Goal: Transaction & Acquisition: Purchase product/service

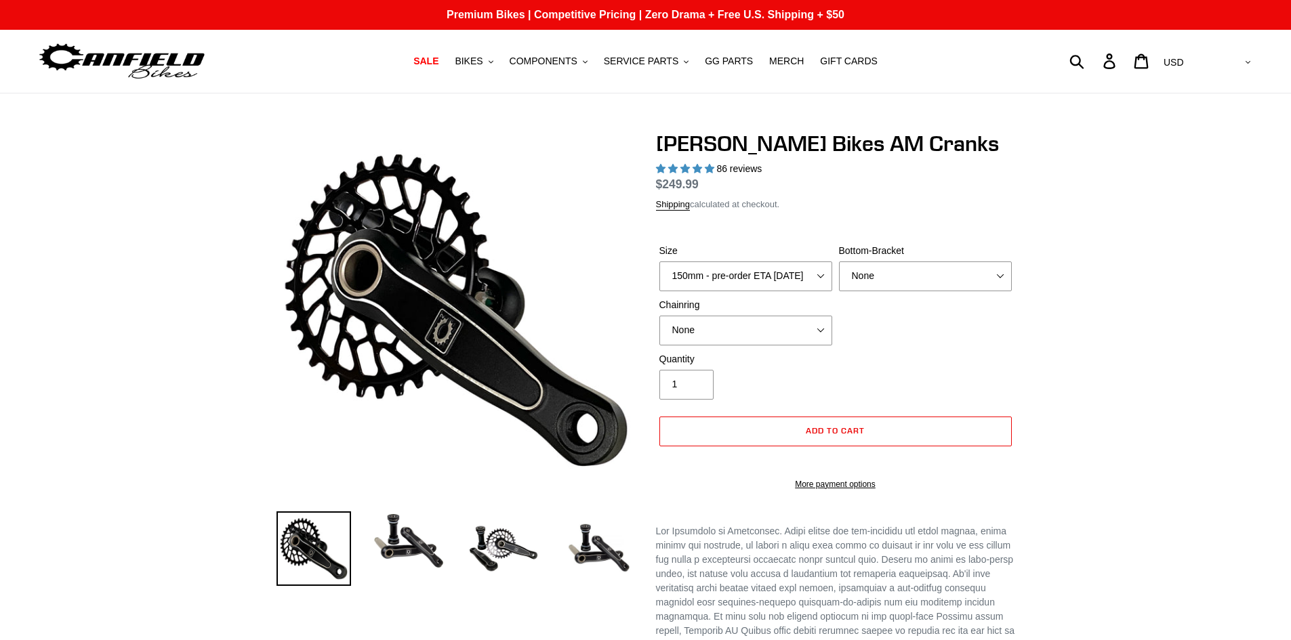
select select "highest-rating"
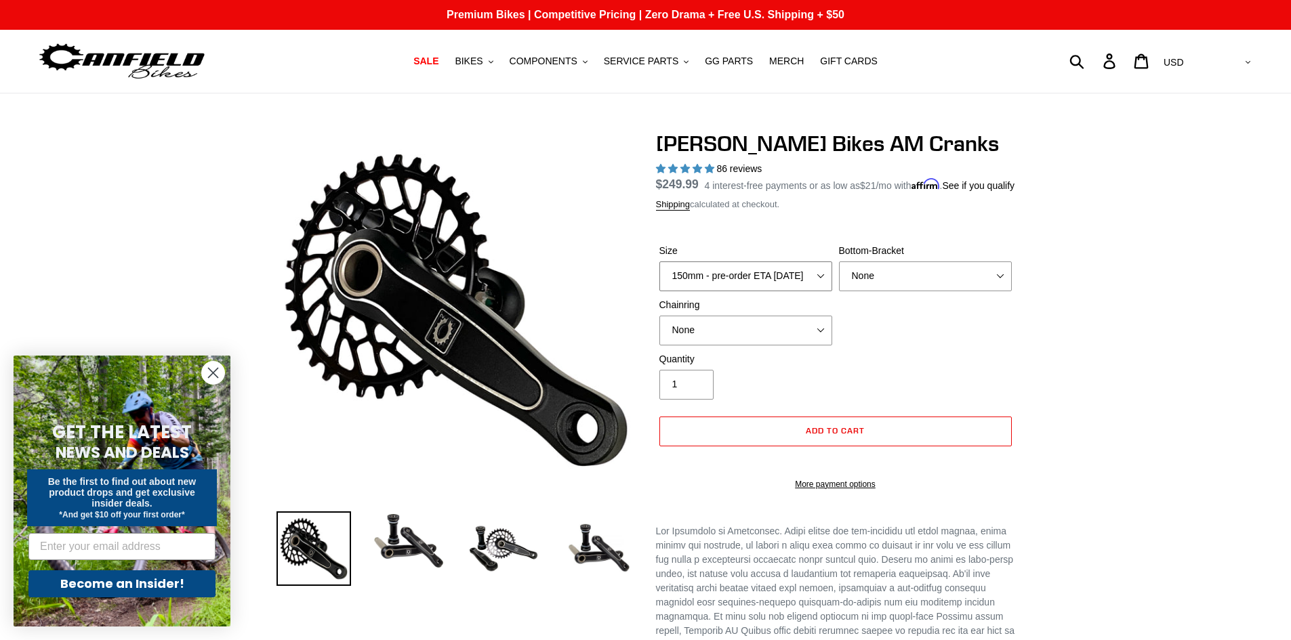
click at [825, 291] on select "150mm - pre-order ETA [DATE] 155mm - pre-order ETA [DATE] 160mm - pre-order ETA…" at bounding box center [745, 277] width 173 height 30
select select "160mm - pre-order ETA [DATE]"
click at [659, 277] on select "150mm - pre-order ETA [DATE] 155mm - pre-order ETA [DATE] 160mm - pre-order ETA…" at bounding box center [745, 277] width 173 height 30
click at [811, 346] on select "None 30t Round (Boost 148) 30t Oval (Boost 148) 32t Round (Boost 148) 32t Oval …" at bounding box center [745, 331] width 173 height 30
click at [879, 352] on div "Size 150mm - pre-order ETA [DATE] 155mm - pre-order ETA [DATE] 160mm - pre-orde…" at bounding box center [835, 298] width 359 height 108
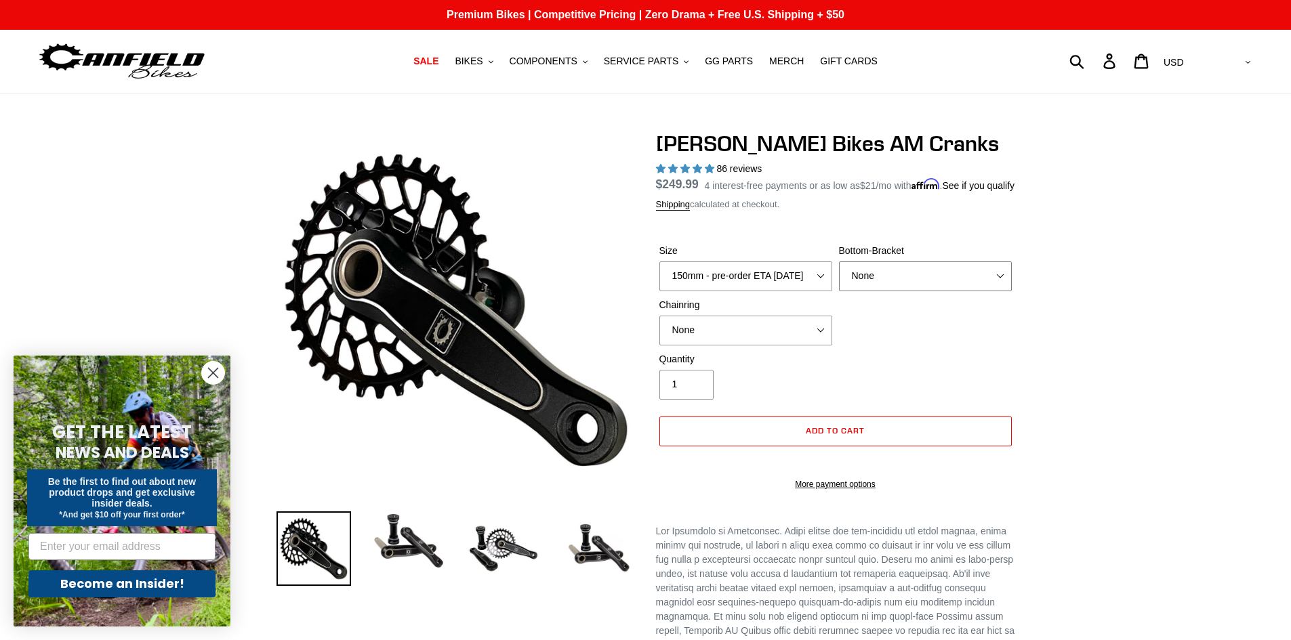
click at [997, 287] on select "None BSA Threaded 68/73mm Press Fit PF92" at bounding box center [925, 277] width 173 height 30
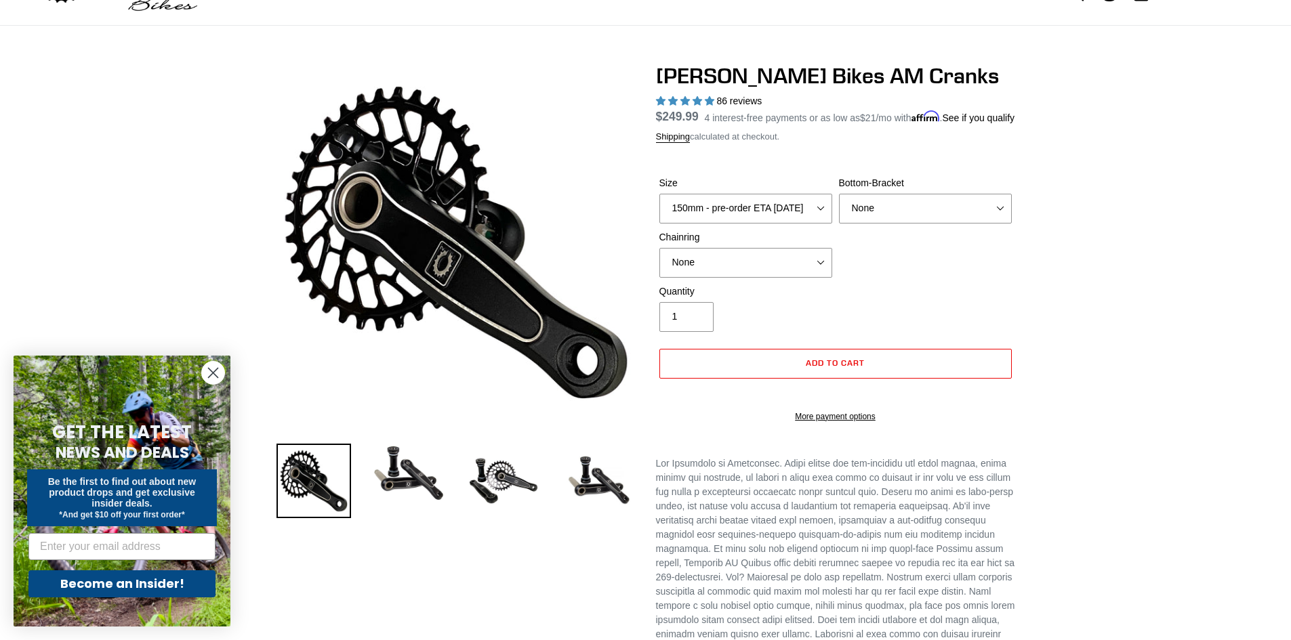
click at [220, 370] on circle "Close dialog" at bounding box center [213, 373] width 22 height 22
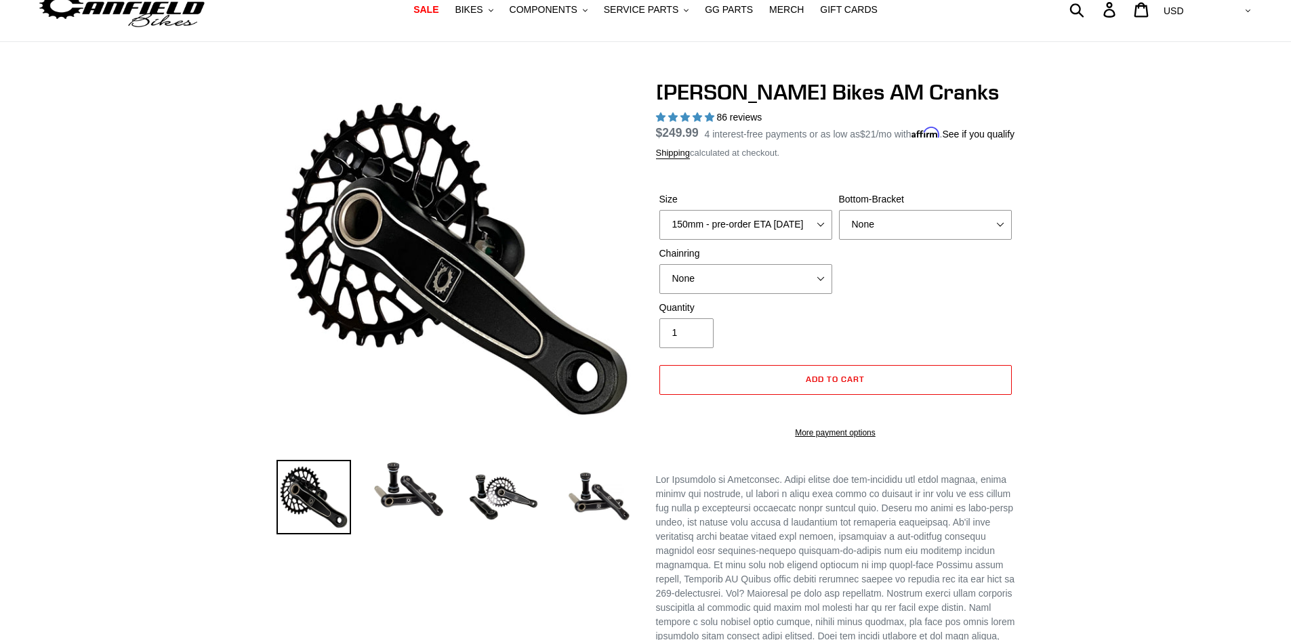
scroll to position [0, 0]
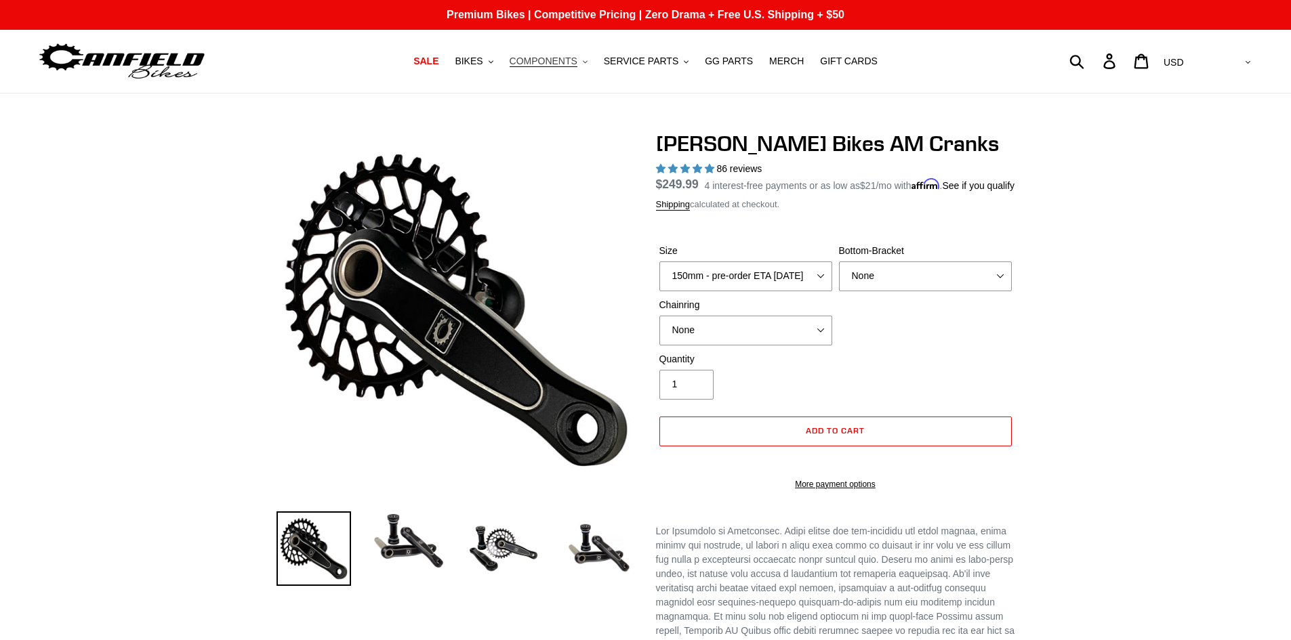
click at [588, 63] on button "COMPONENTS .cls-1{fill:#231f20}" at bounding box center [548, 61] width 91 height 18
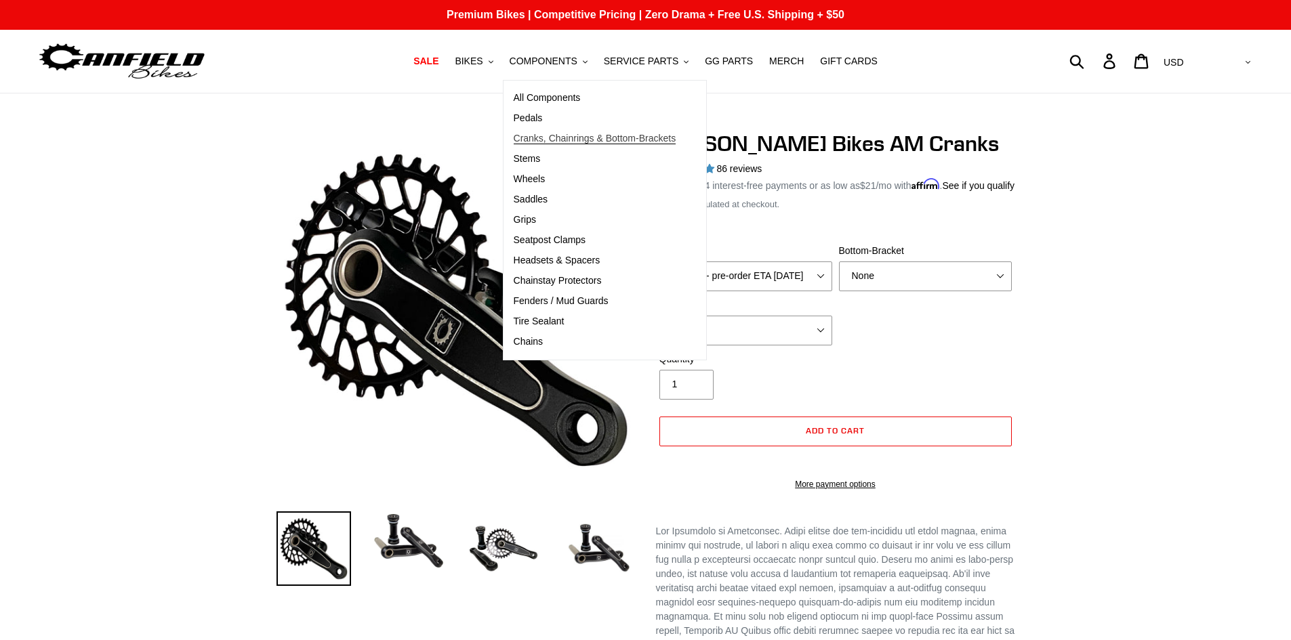
click at [558, 134] on span "Cranks, Chainrings & Bottom-Brackets" at bounding box center [595, 139] width 163 height 12
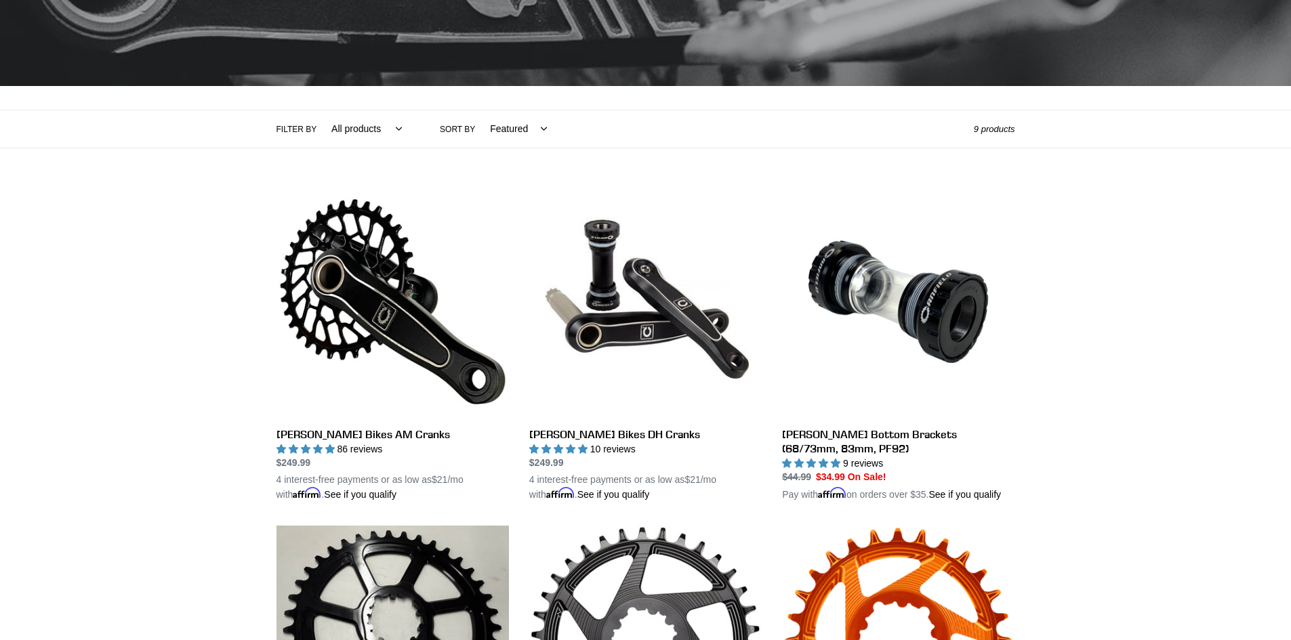
scroll to position [192, 0]
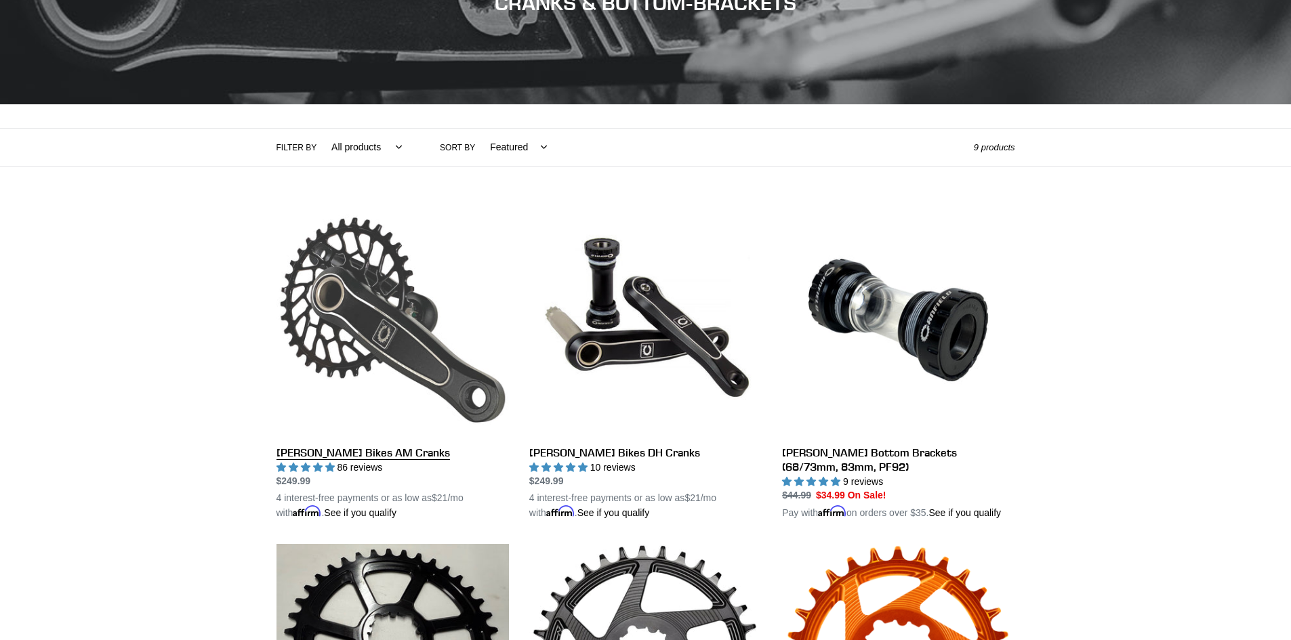
click at [396, 329] on link "[PERSON_NAME] Bikes AM Cranks" at bounding box center [392, 362] width 232 height 317
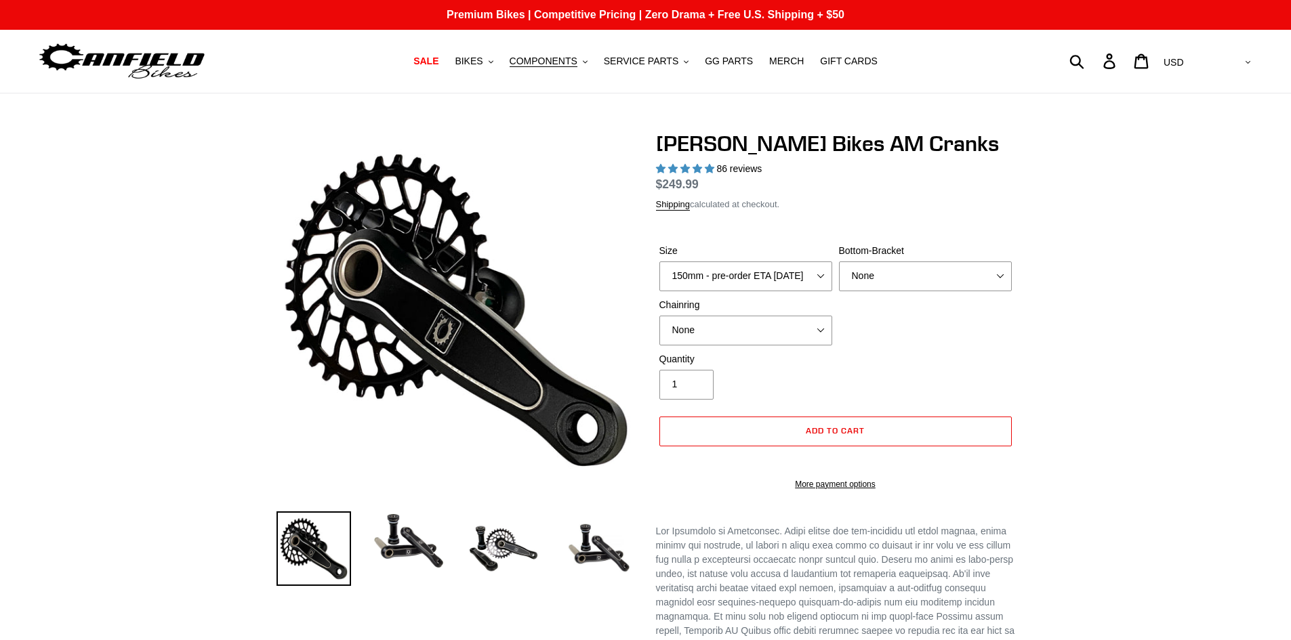
select select "highest-rating"
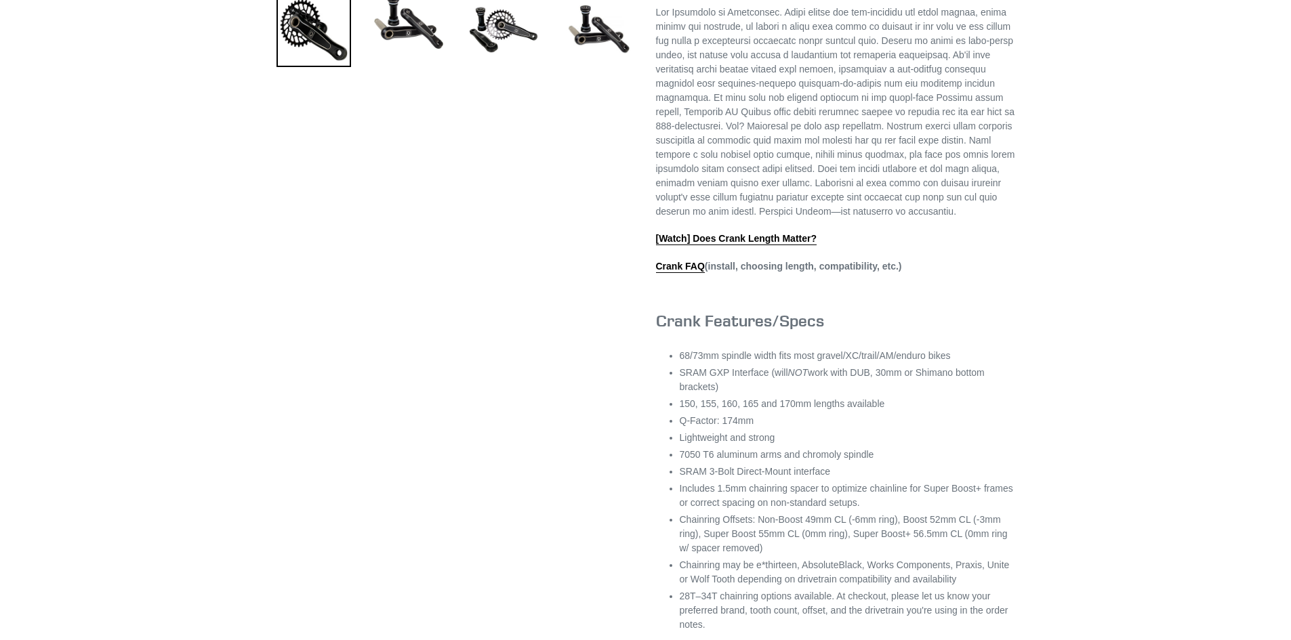
scroll to position [610, 0]
